Goal: Transaction & Acquisition: Purchase product/service

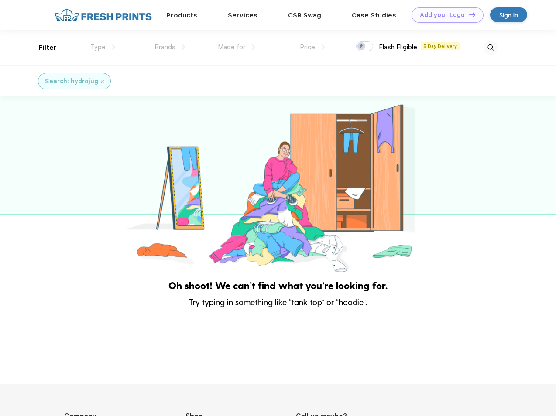
click at [444, 15] on link "Add your Logo Design Tool" at bounding box center [448, 14] width 72 height 15
click at [0, 0] on div "Design Tool" at bounding box center [0, 0] width 0 height 0
click at [468, 14] on link "Add your Logo Design Tool" at bounding box center [448, 14] width 72 height 15
click at [42, 48] on div "Filter" at bounding box center [48, 48] width 18 height 10
click at [103, 47] on span "Type" at bounding box center [97, 47] width 15 height 8
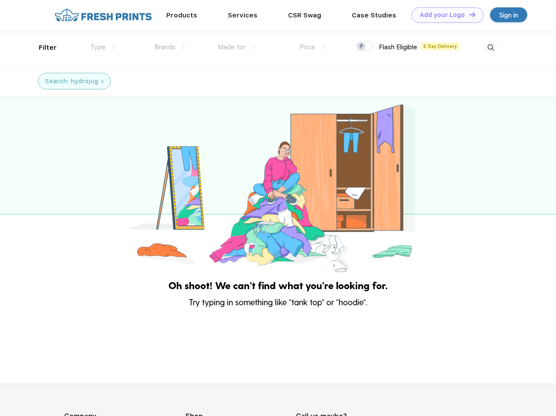
click at [170, 47] on span "Brands" at bounding box center [164, 47] width 21 height 8
click at [237, 47] on span "Made for" at bounding box center [231, 47] width 27 height 8
click at [312, 47] on span "Price" at bounding box center [307, 47] width 15 height 8
click at [365, 47] on div at bounding box center [364, 46] width 17 height 10
click at [362, 47] on input "checkbox" at bounding box center [359, 44] width 6 height 6
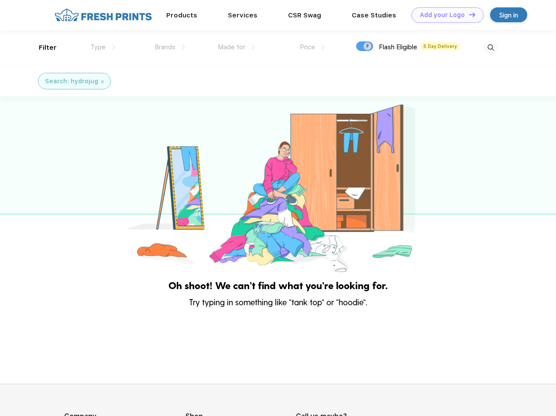
click at [491, 48] on img at bounding box center [491, 48] width 14 height 14
